Goal: Task Accomplishment & Management: Use online tool/utility

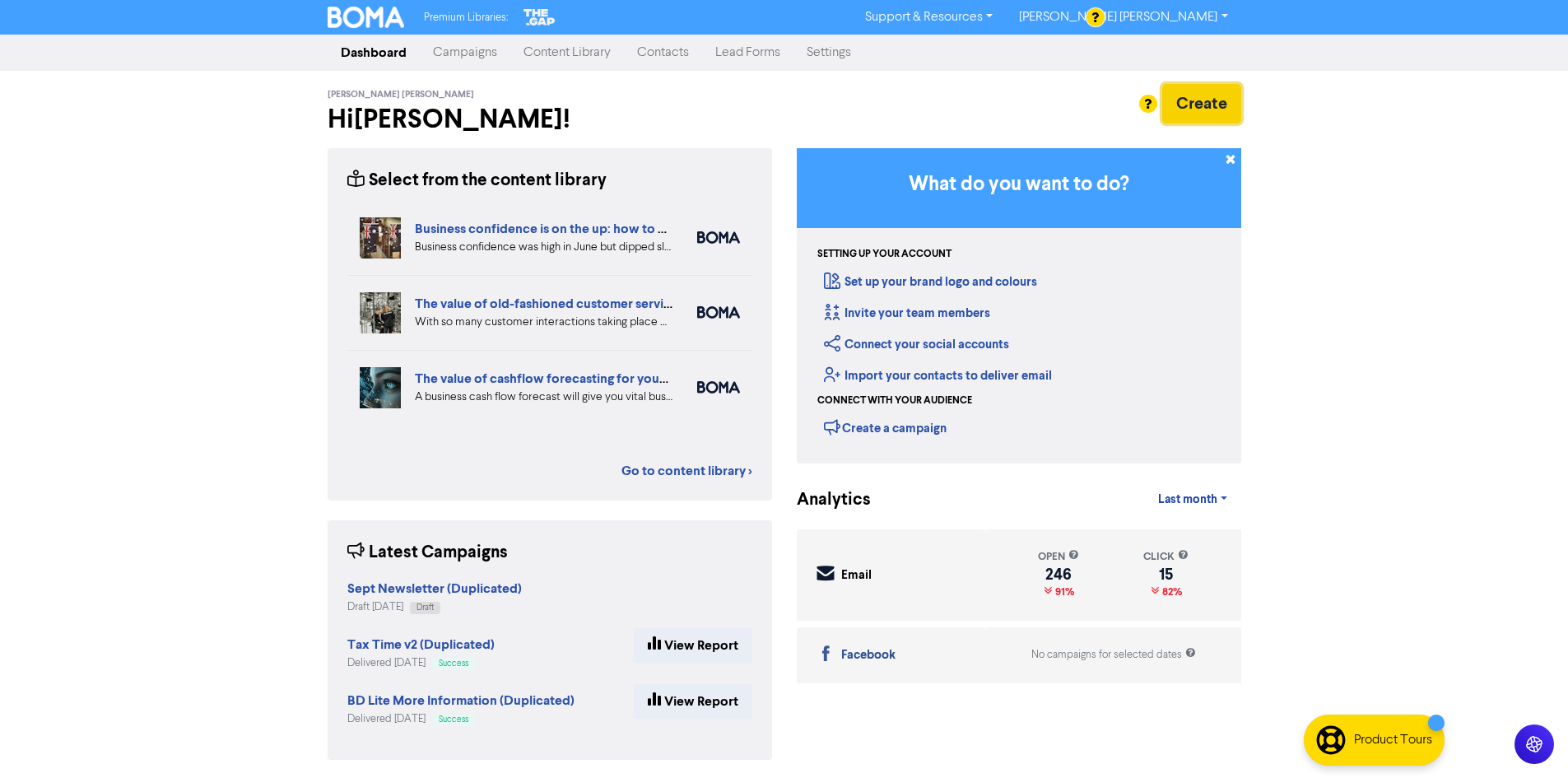
click at [1179, 103] on button "Create" at bounding box center [1202, 103] width 79 height 39
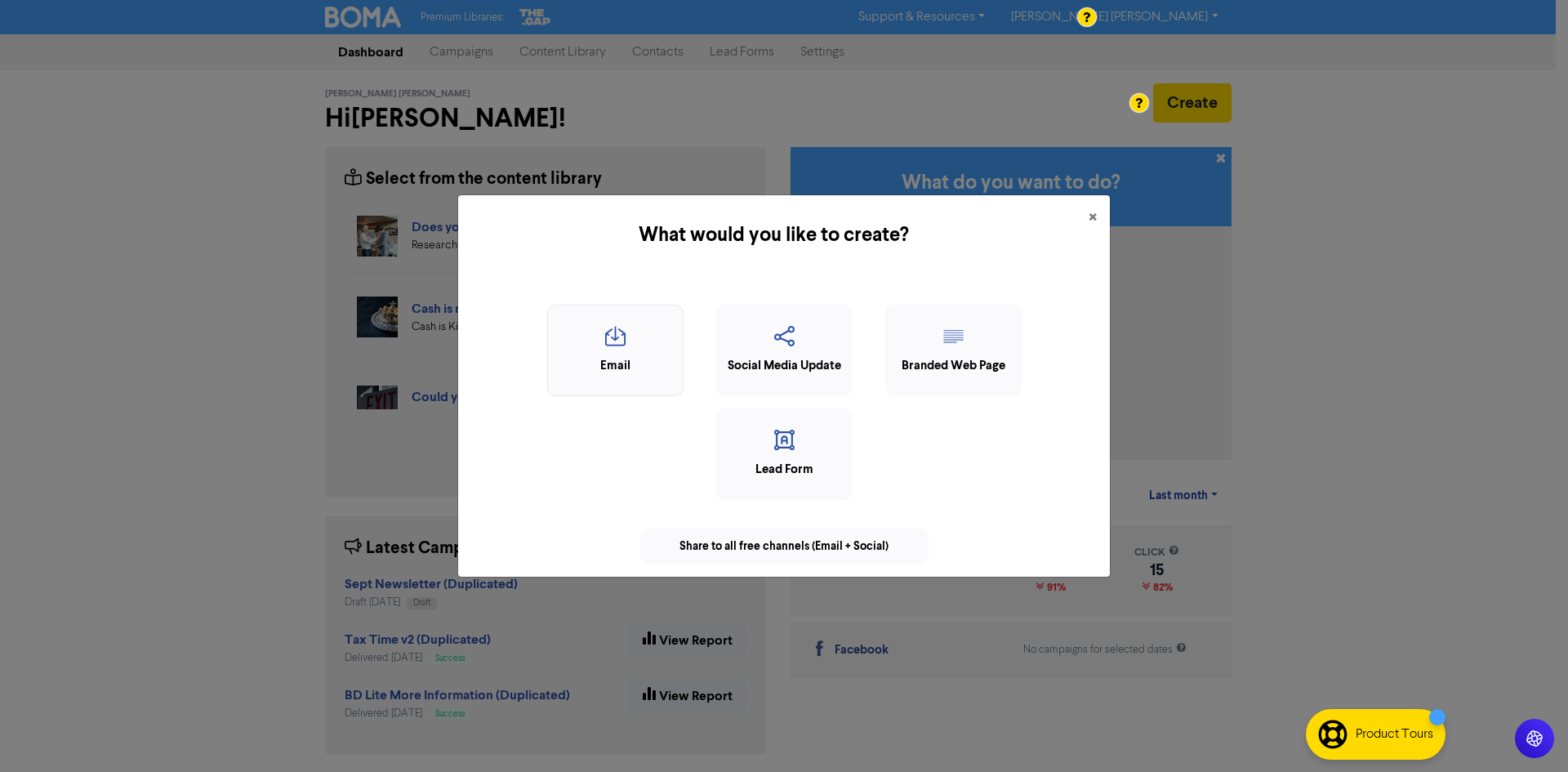
click at [639, 357] on div "Email" at bounding box center [615, 366] width 118 height 19
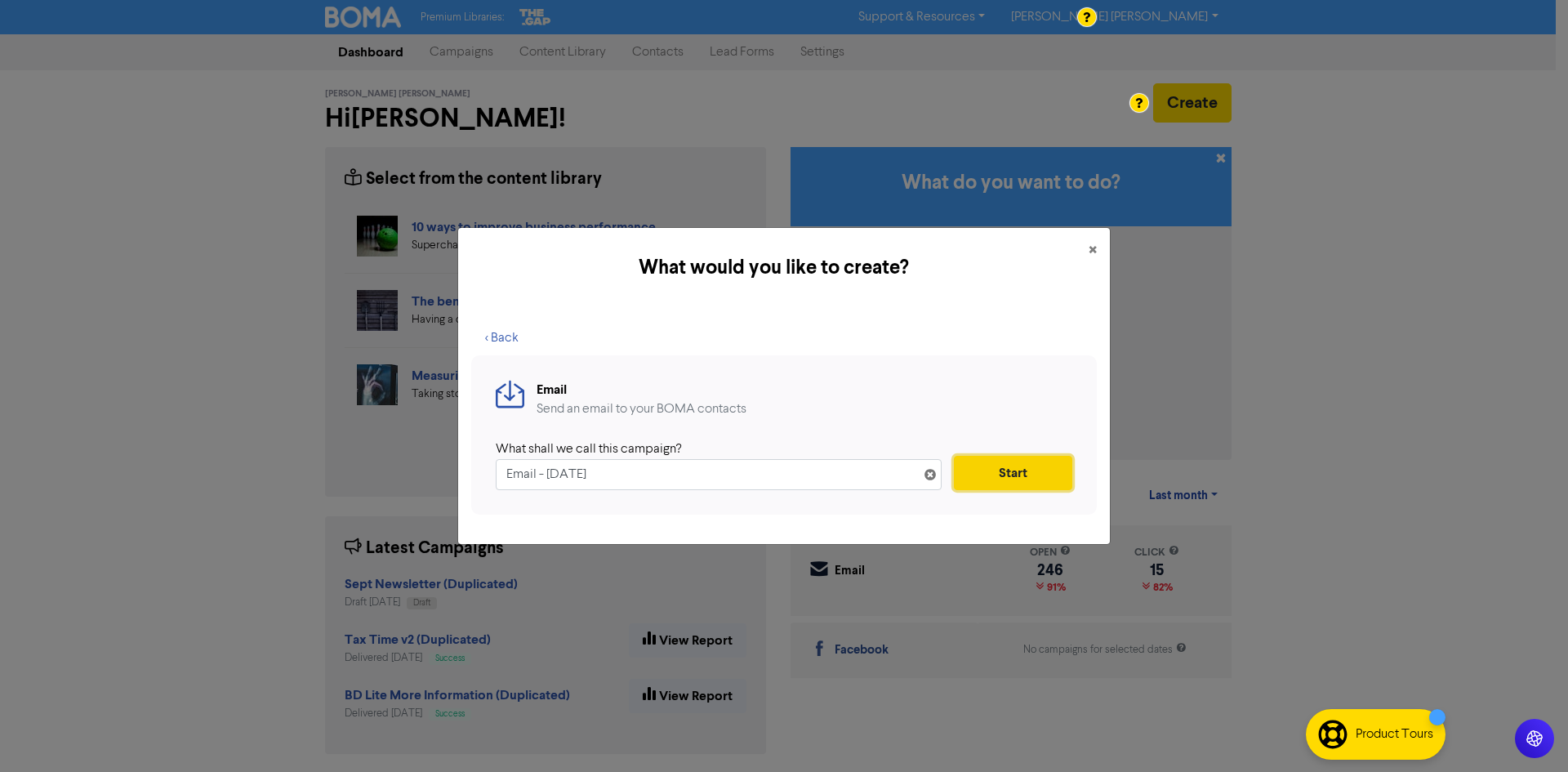
click at [1000, 478] on button "Start" at bounding box center [1012, 474] width 118 height 35
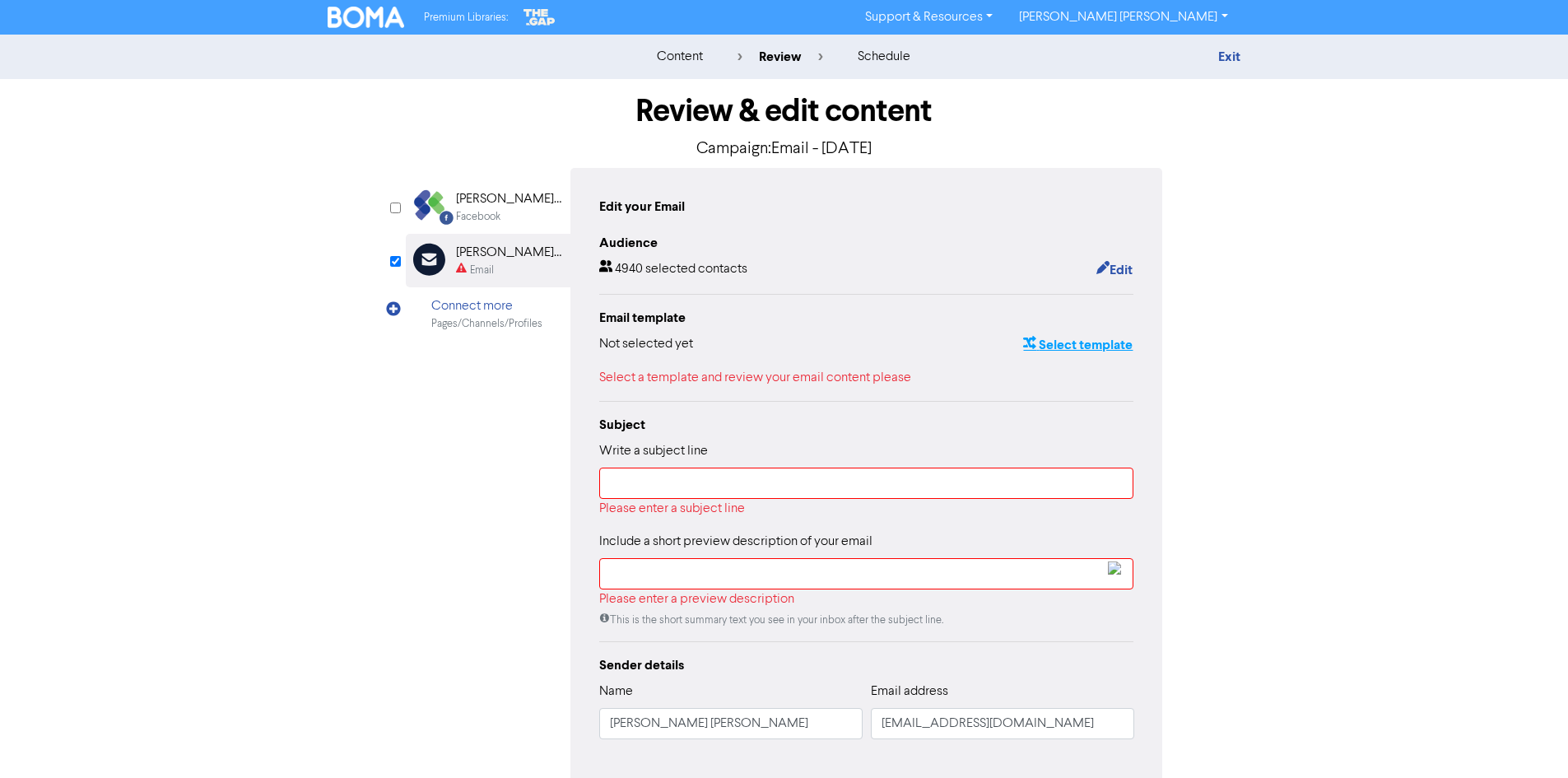
click at [1049, 352] on button "Select template" at bounding box center [1078, 345] width 111 height 22
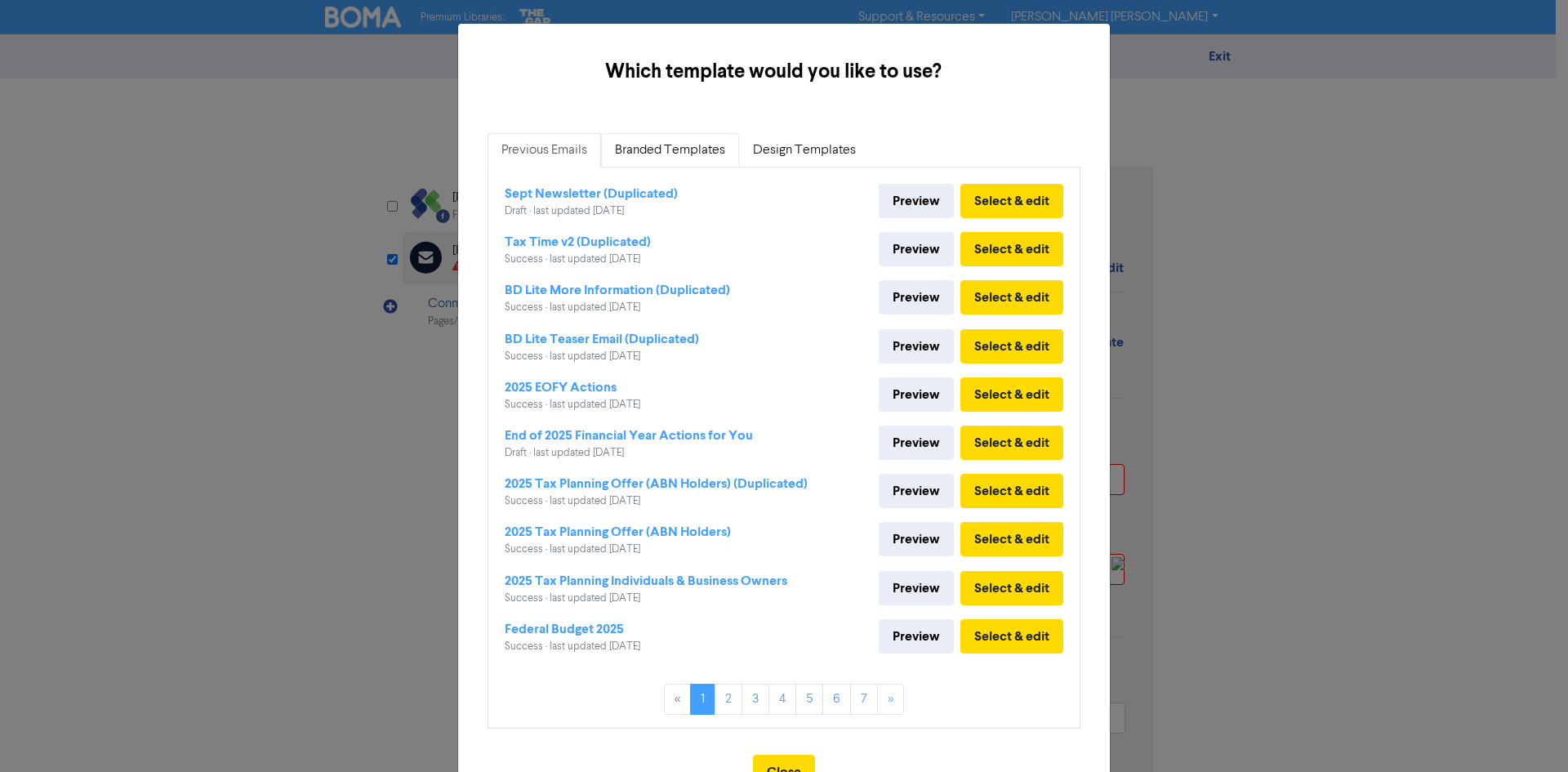
click at [666, 154] on link "Branded Templates" at bounding box center [669, 150] width 138 height 35
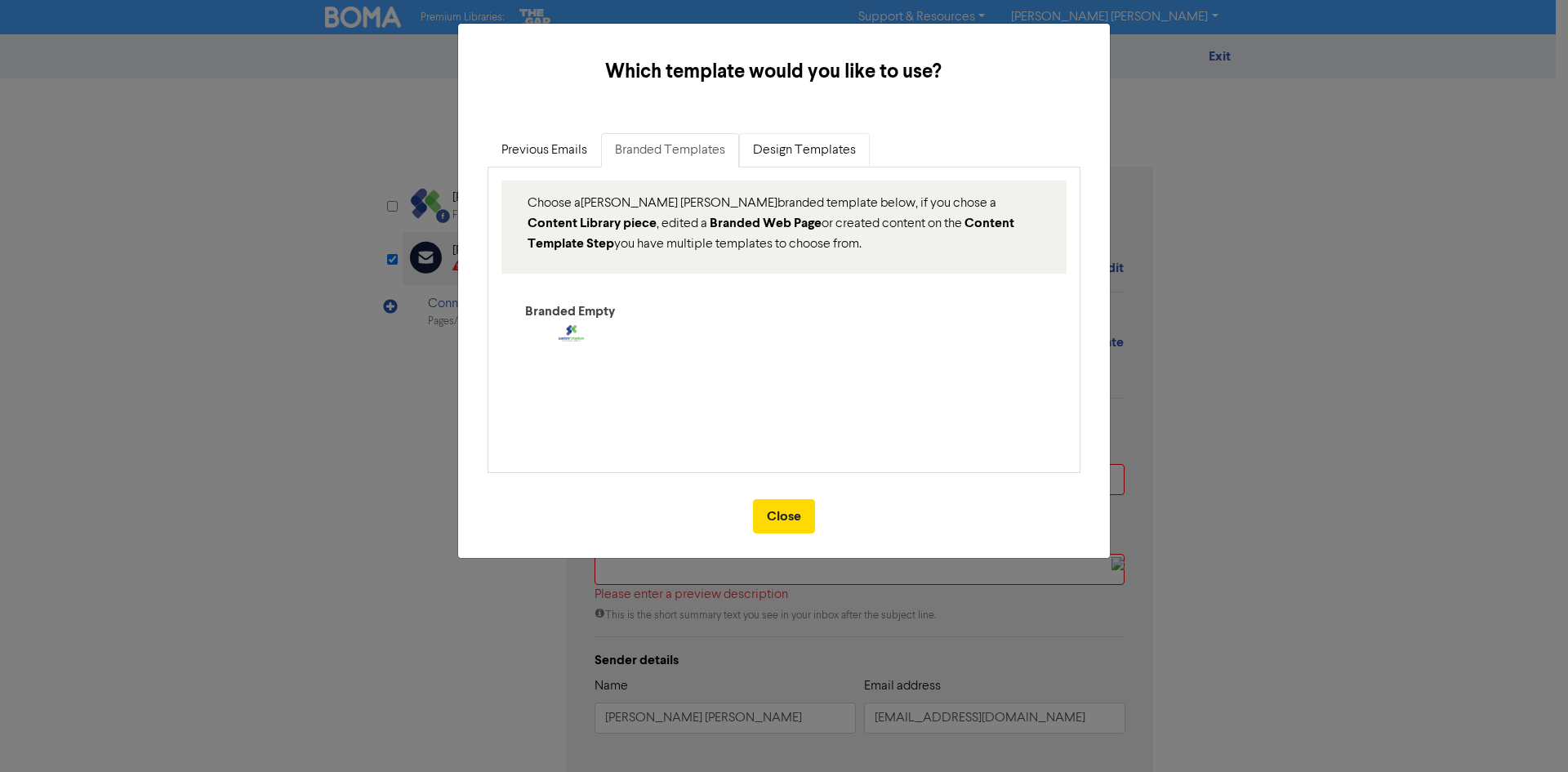
click at [798, 146] on link "Design Templates" at bounding box center [804, 150] width 131 height 35
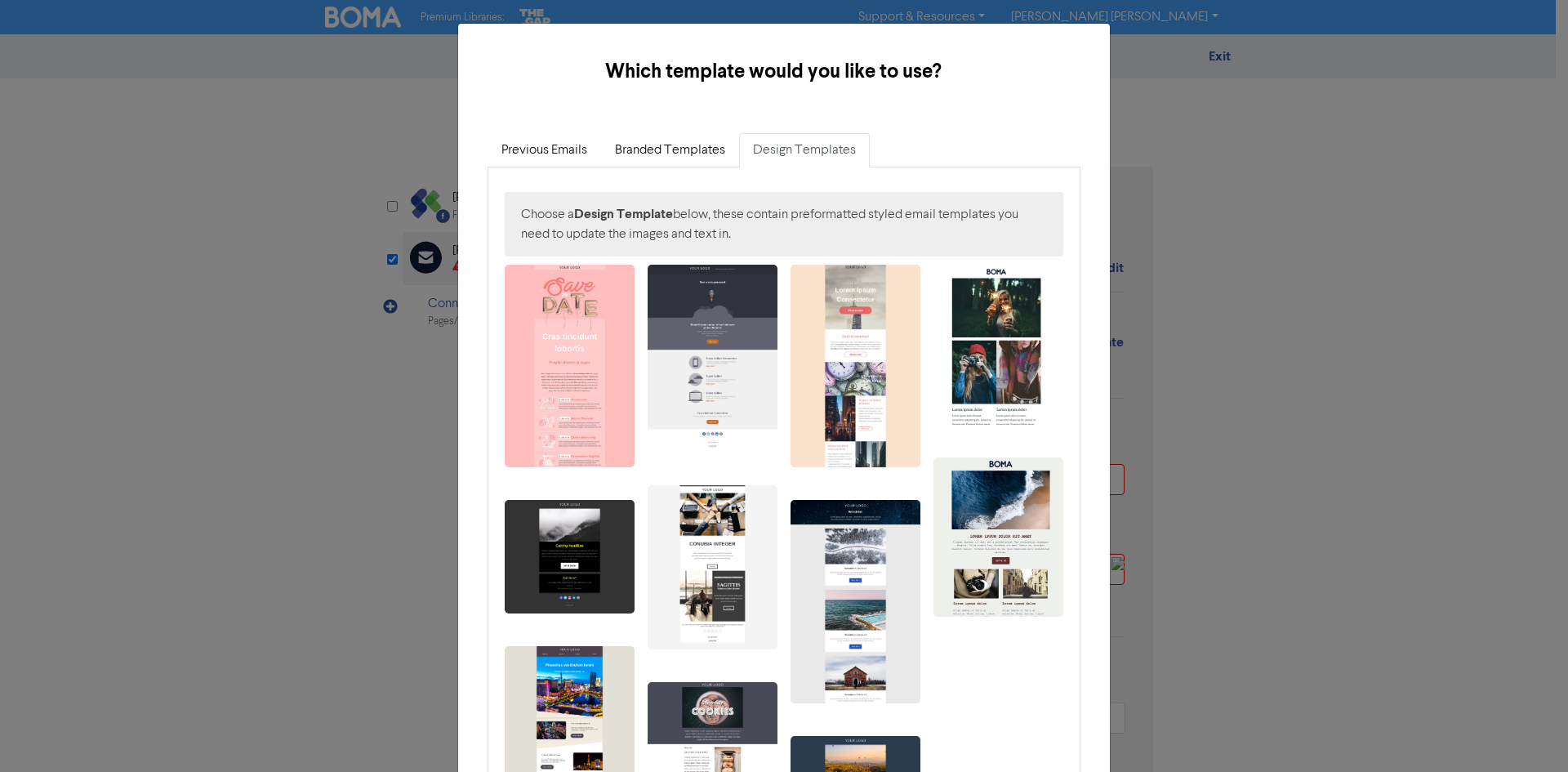
click at [1295, 160] on div "Which template would you like to use? × Previous Emails Branded Templates Desig…" at bounding box center [784, 386] width 1568 height 772
